Goal: Transaction & Acquisition: Book appointment/travel/reservation

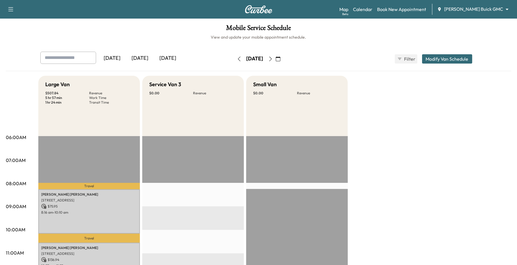
click at [491, 9] on body "Support Log Out Map Beta Calendar Book New Appointment [PERSON_NAME] Buick GMC …" at bounding box center [258, 132] width 517 height 265
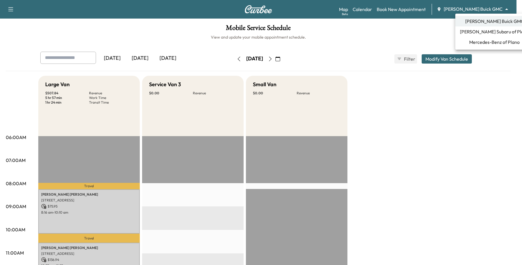
click at [484, 33] on span "[PERSON_NAME] Subaru of Plano" at bounding box center [494, 31] width 69 height 7
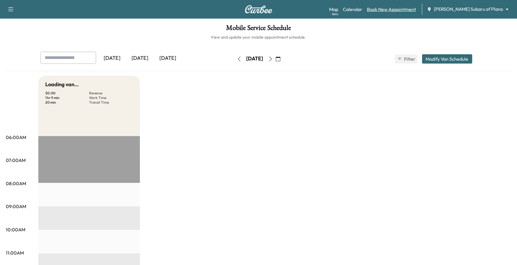
click at [416, 8] on link "Book New Appointment" at bounding box center [391, 9] width 49 height 7
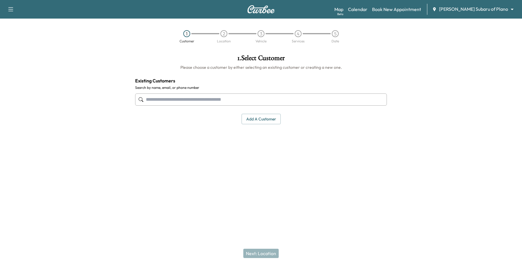
click at [212, 99] on input "text" at bounding box center [261, 99] width 252 height 12
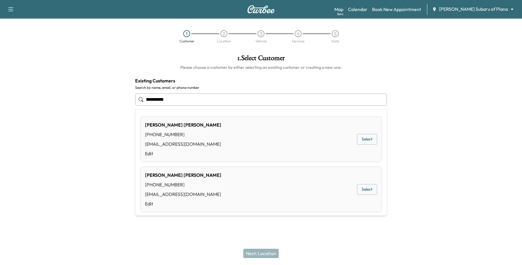
click at [369, 135] on button "Select" at bounding box center [367, 139] width 20 height 11
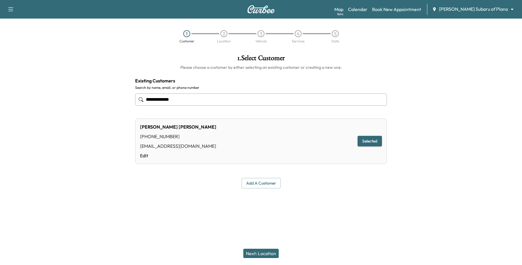
type input "**********"
click at [256, 256] on button "Next: Location" at bounding box center [261, 253] width 35 height 9
